Goal: Navigation & Orientation: Find specific page/section

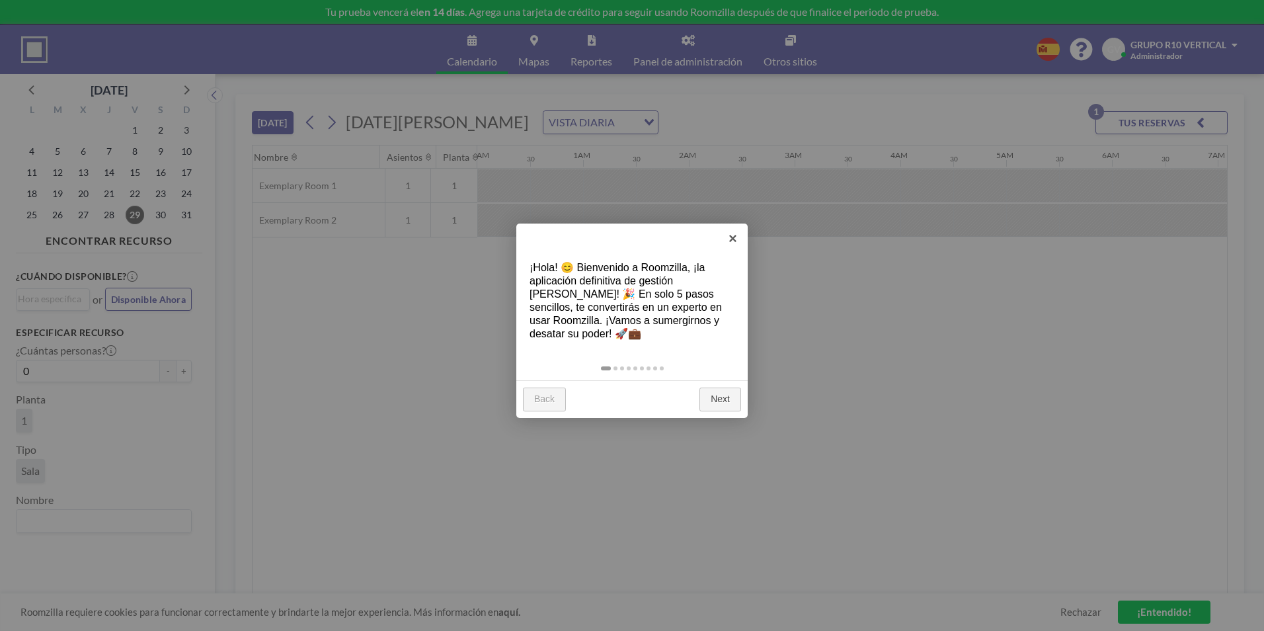
scroll to position [0, 1428]
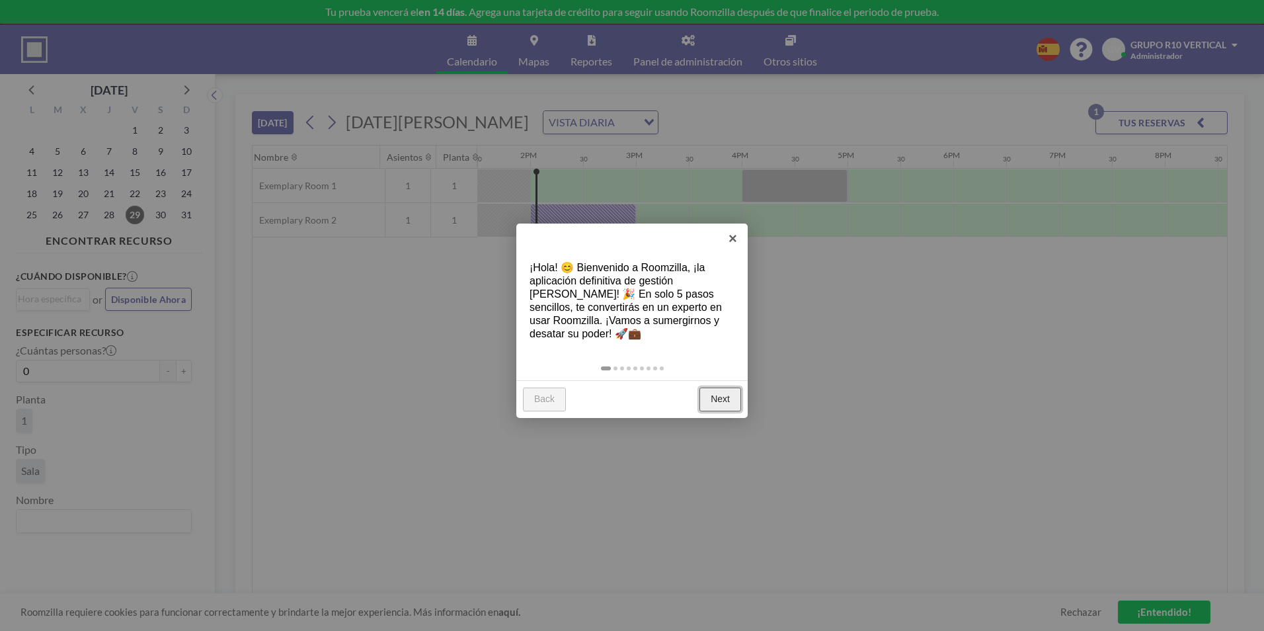
click at [719, 391] on link "Next" at bounding box center [720, 399] width 42 height 24
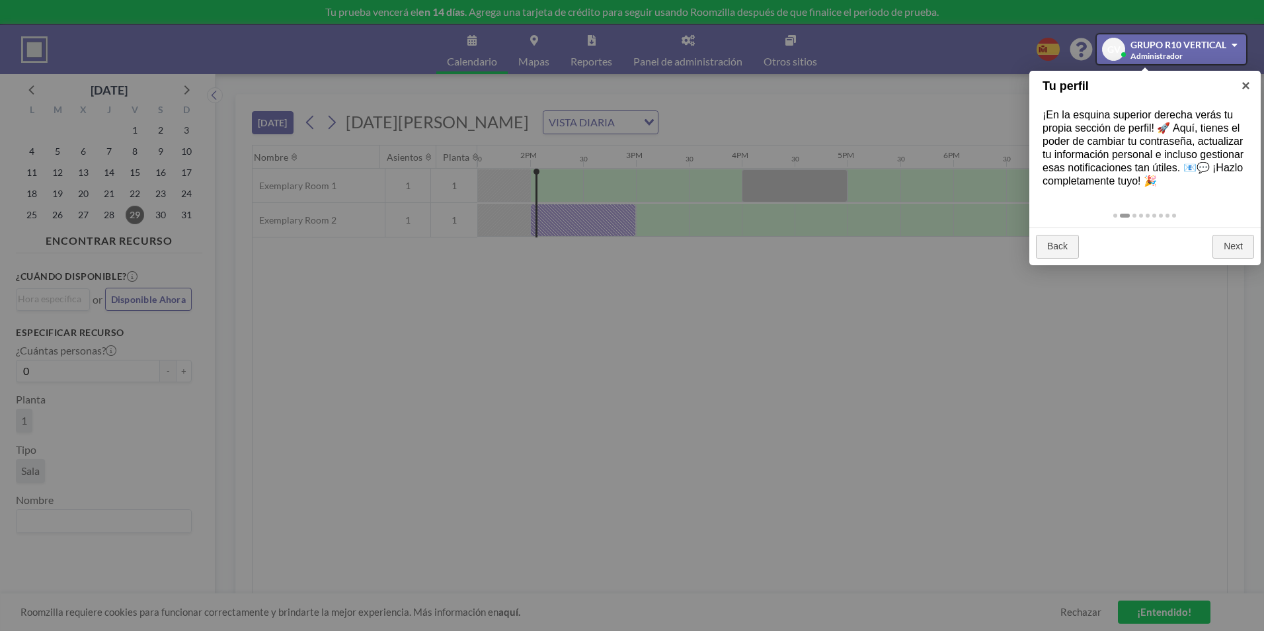
click at [927, 595] on div at bounding box center [632, 315] width 1264 height 631
click at [1237, 243] on link "Next" at bounding box center [1233, 247] width 42 height 24
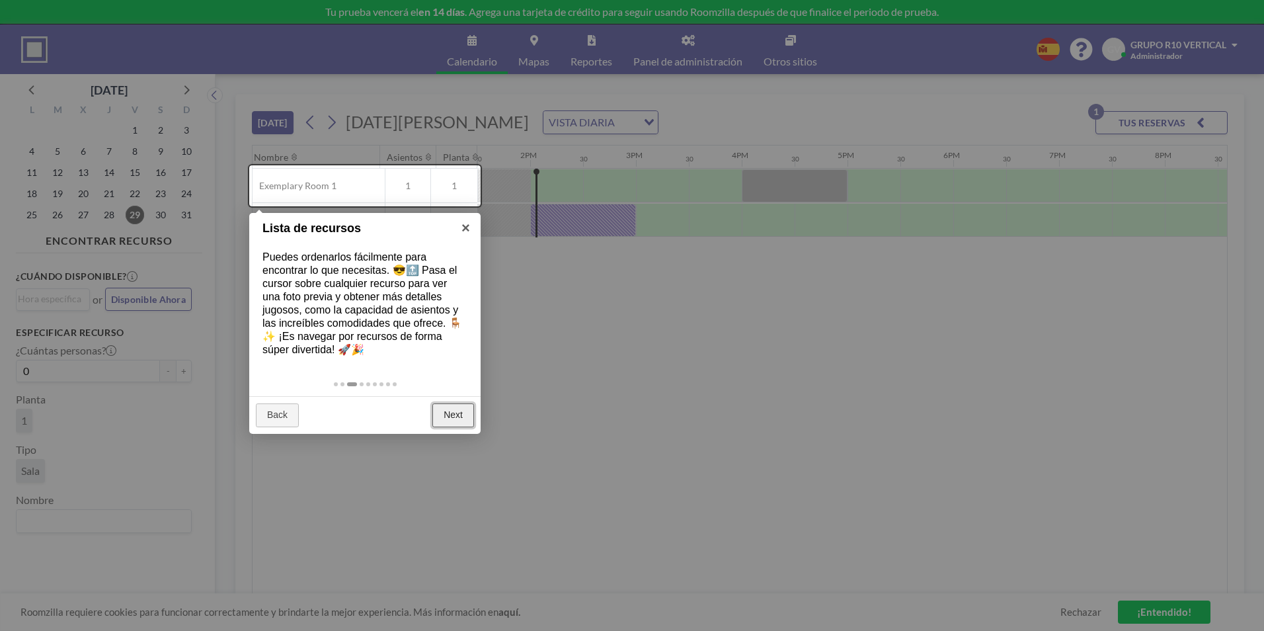
click at [456, 419] on link "Next" at bounding box center [453, 415] width 42 height 24
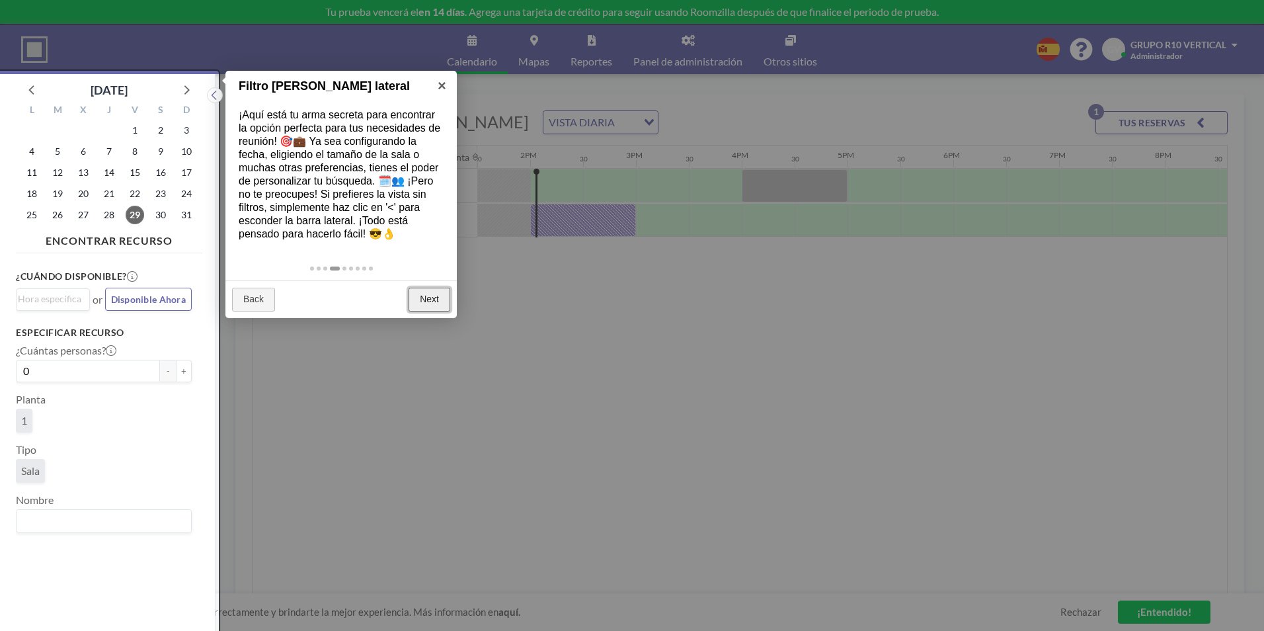
scroll to position [3, 0]
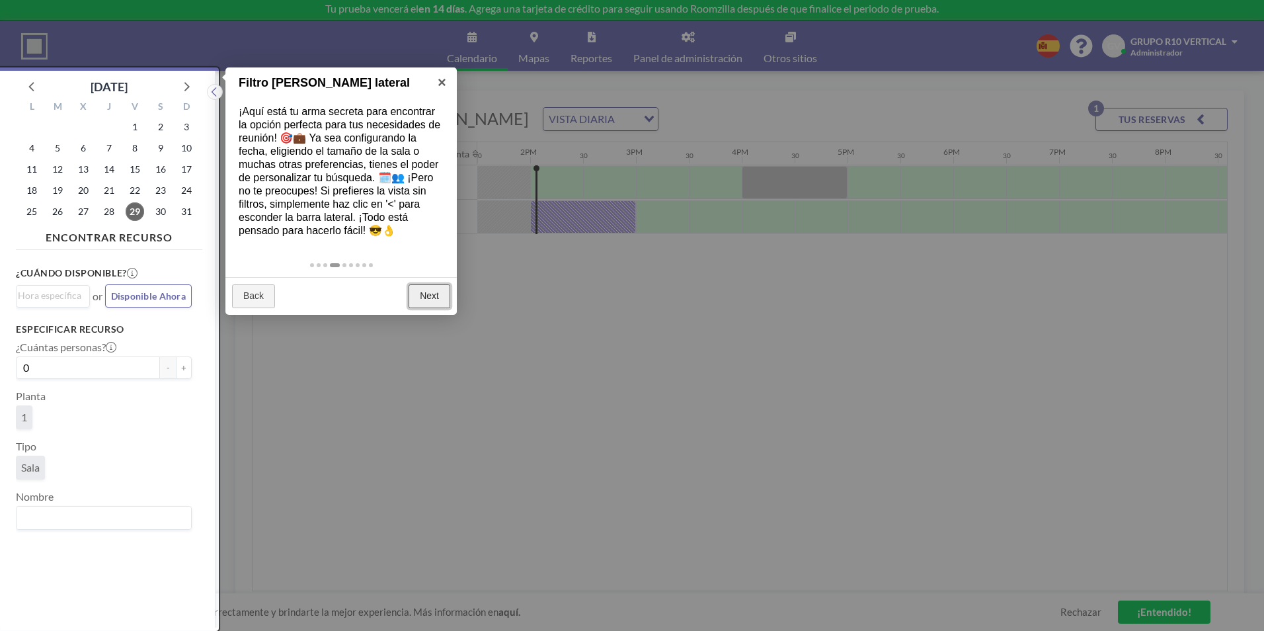
click at [430, 297] on link "Next" at bounding box center [430, 296] width 42 height 24
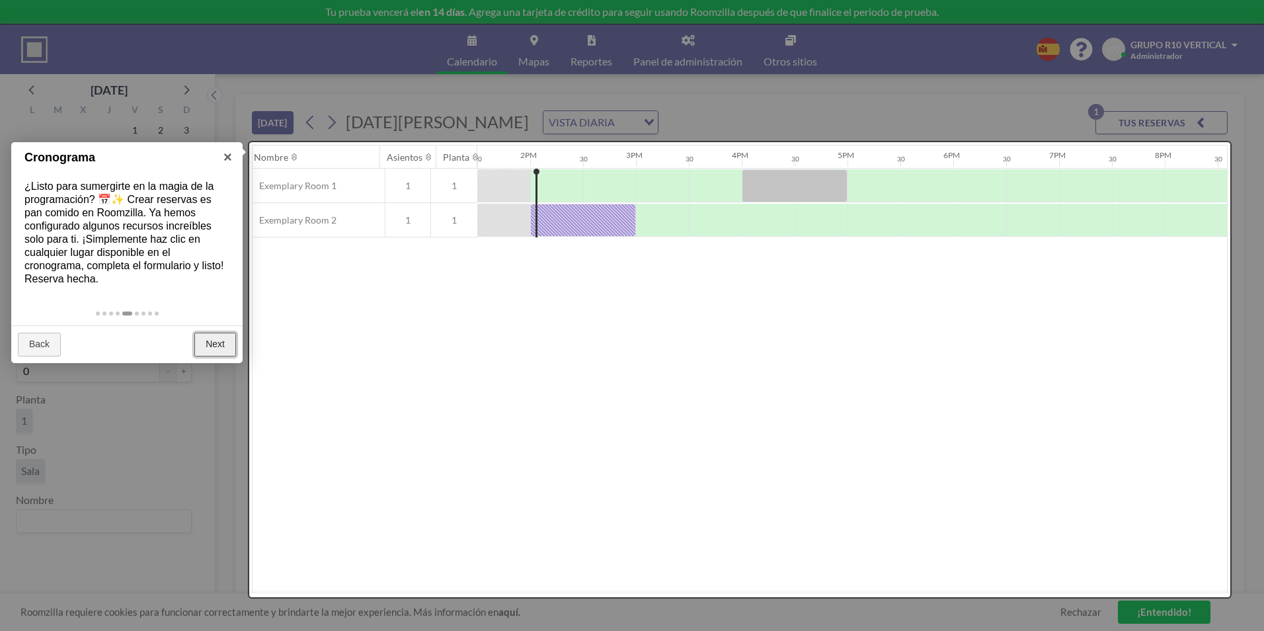
click at [217, 347] on link "Next" at bounding box center [215, 344] width 42 height 24
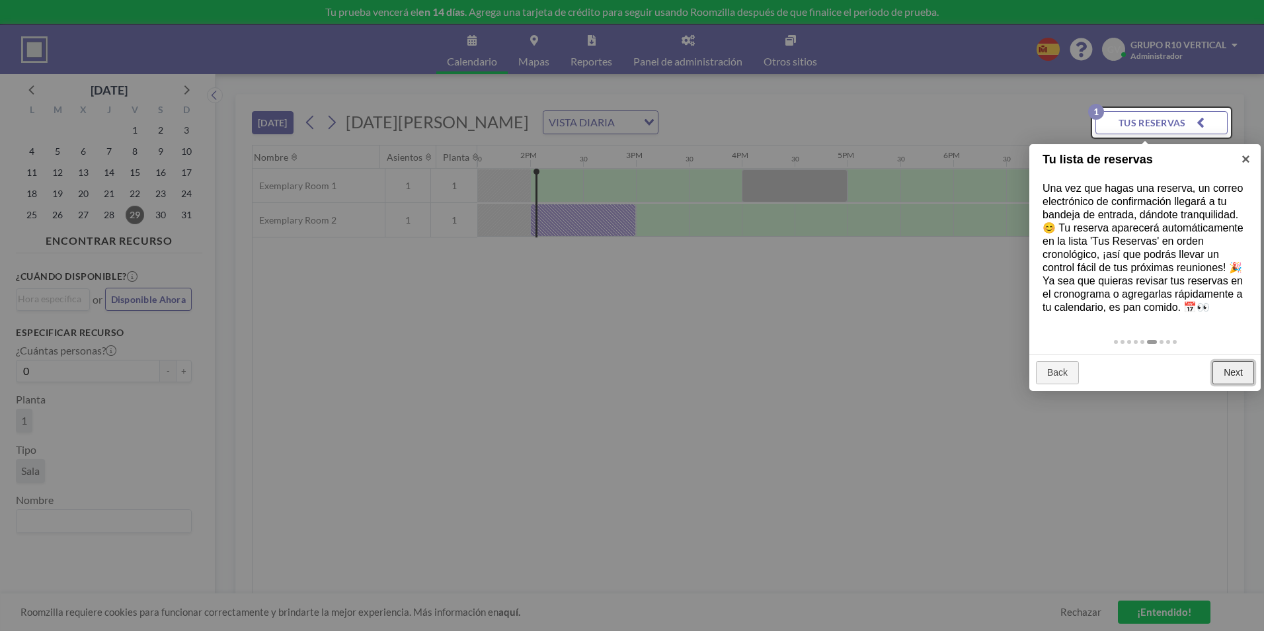
click at [1231, 363] on link "Next" at bounding box center [1233, 373] width 42 height 24
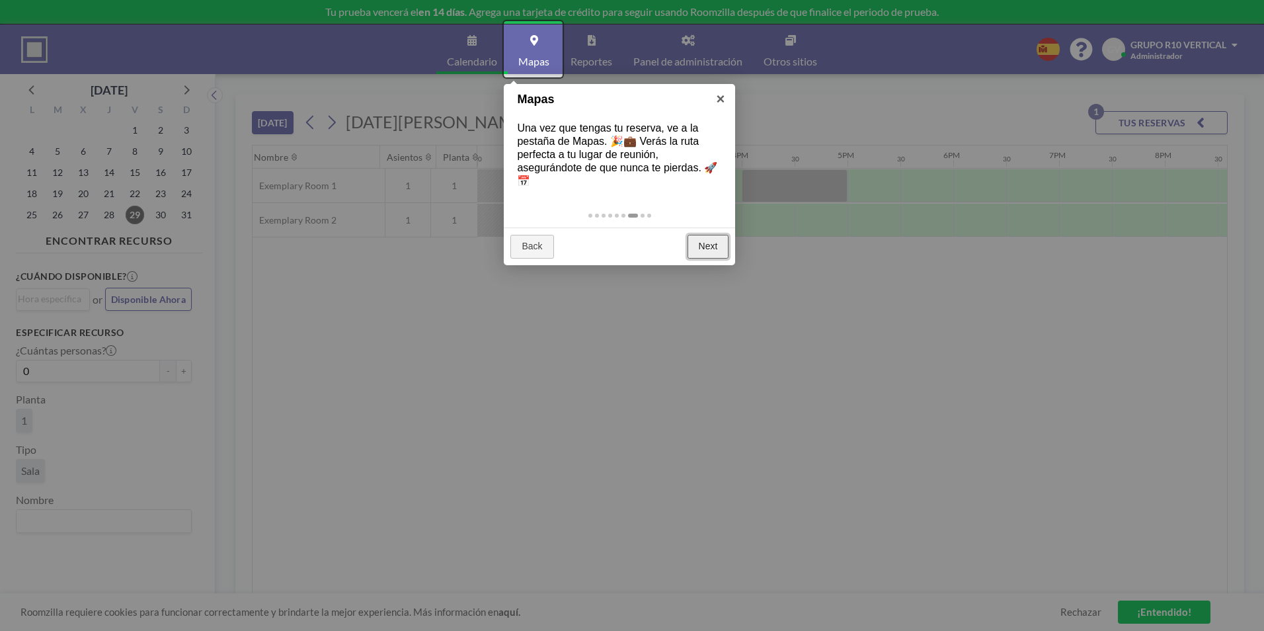
click at [715, 250] on link "Next" at bounding box center [708, 247] width 42 height 24
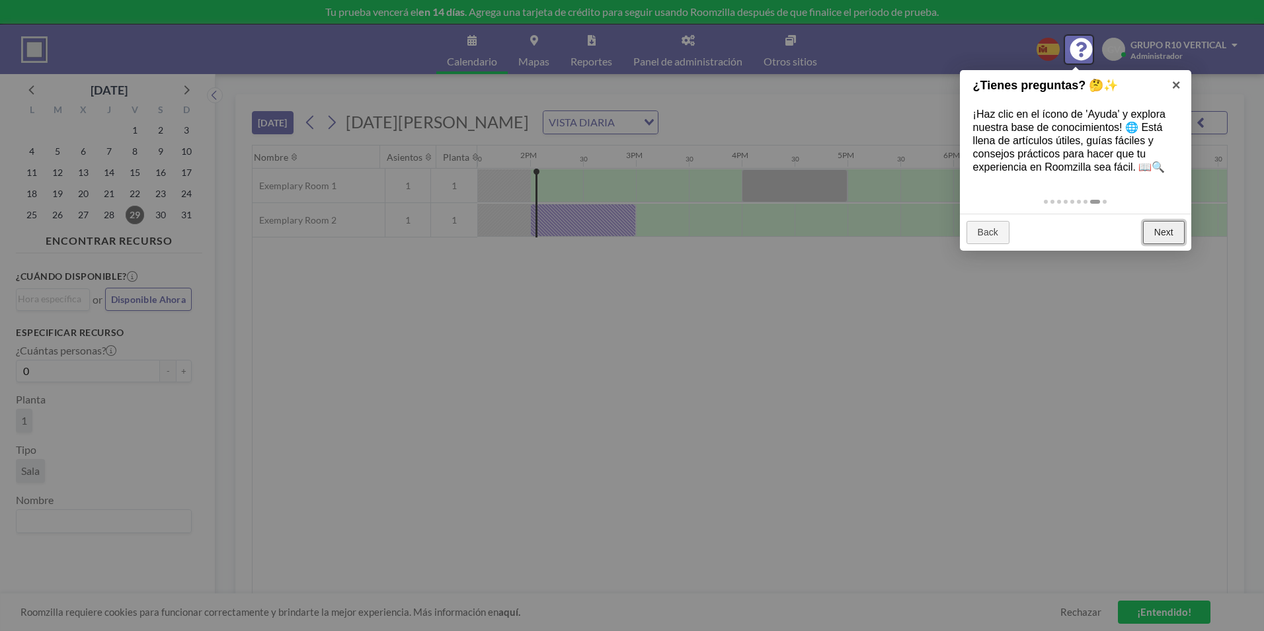
click at [1166, 233] on link "Next" at bounding box center [1164, 233] width 42 height 24
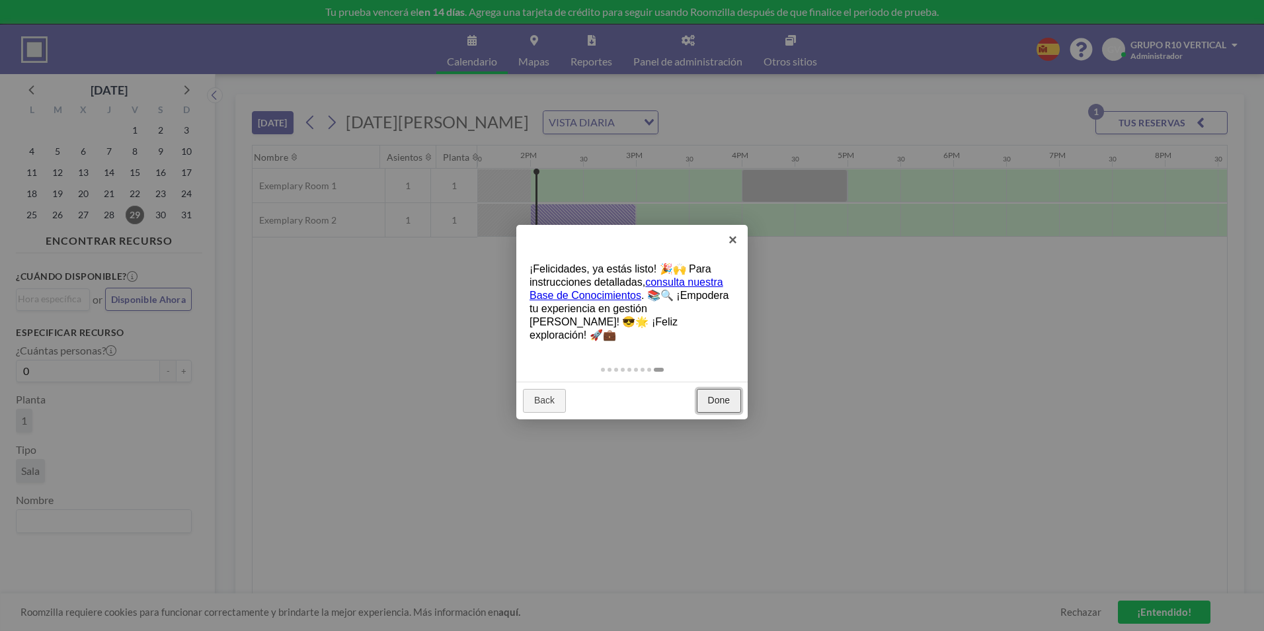
click at [717, 389] on link "Done" at bounding box center [719, 401] width 44 height 24
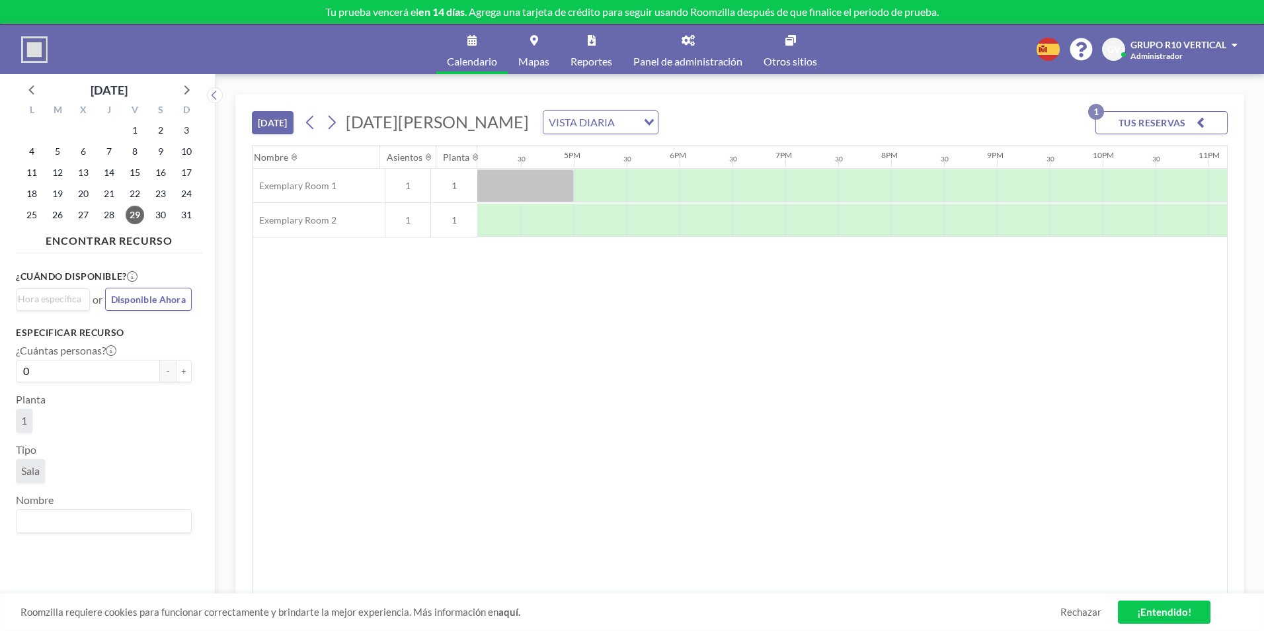
scroll to position [0, 1800]
click at [668, 415] on div "Nombre Asientos Planta 12AM 30 1AM 30 2AM 30 3AM 30 4AM 30 5AM 30 6AM 30 7AM 30…" at bounding box center [740, 369] width 974 height 448
click at [1153, 126] on button "TUS RESERVAS 1" at bounding box center [1161, 122] width 132 height 23
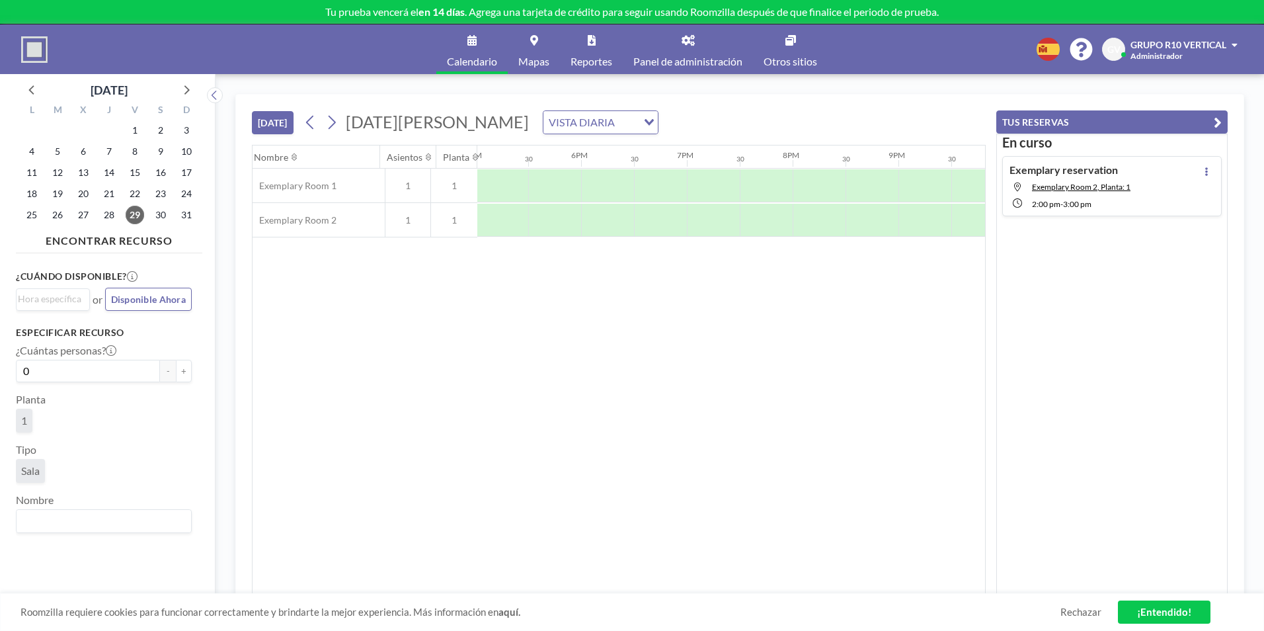
click at [372, 393] on div "Nombre Asientos Planta 12AM 30 1AM 30 2AM 30 3AM 30 4AM 30 5AM 30 6AM 30 7AM 30…" at bounding box center [619, 369] width 732 height 448
click at [691, 40] on icon at bounding box center [688, 40] width 13 height 11
